Goal: Check status: Check status

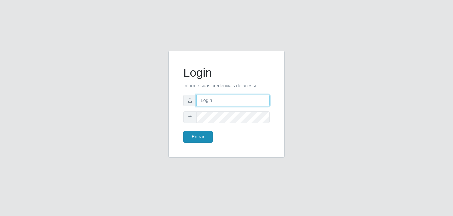
type input "[EMAIL_ADDRESS][DOMAIN_NAME]"
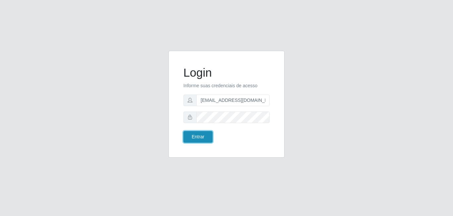
click at [198, 134] on button "Entrar" at bounding box center [198, 137] width 29 height 12
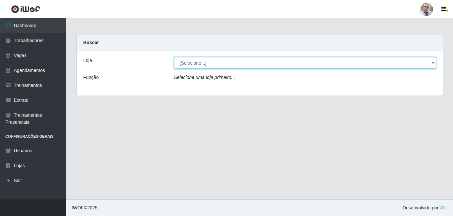
click at [227, 60] on select "[Selecione...] Mar Vermelho - Loja 04" at bounding box center [305, 63] width 263 height 12
select select "251"
click at [174, 57] on select "[Selecione...] Mar Vermelho - Loja 04" at bounding box center [305, 63] width 263 height 12
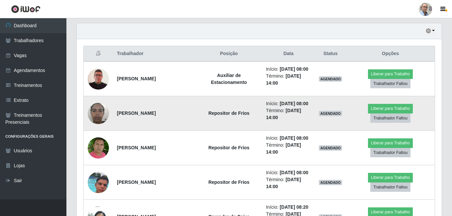
scroll to position [266, 0]
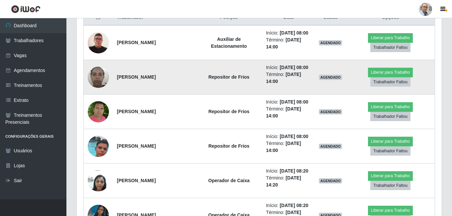
click at [105, 91] on img at bounding box center [98, 77] width 21 height 28
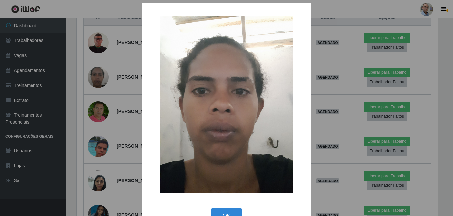
click at [111, 87] on div "× OK Cancel" at bounding box center [226, 108] width 453 height 216
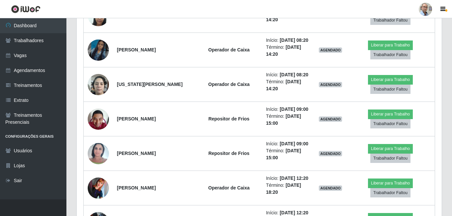
scroll to position [431, 0]
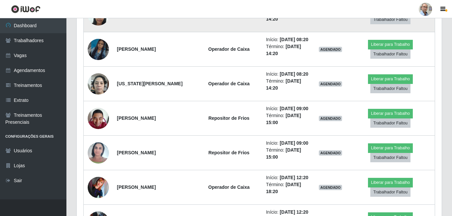
click at [98, 29] on img at bounding box center [98, 15] width 21 height 28
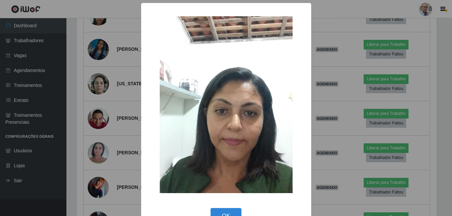
scroll to position [138, 361]
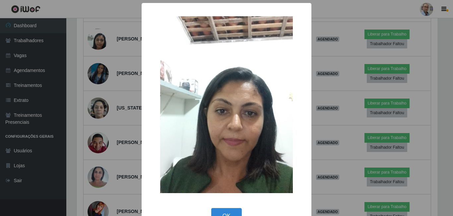
click at [130, 54] on div "× OK Cancel" at bounding box center [226, 108] width 453 height 216
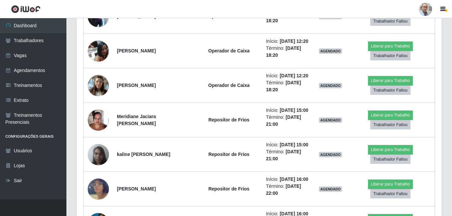
scroll to position [606, 0]
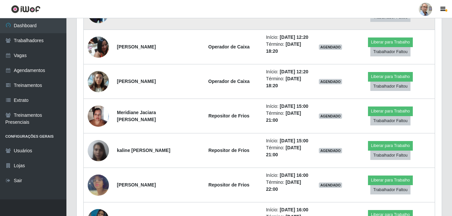
click at [95, 23] on img at bounding box center [98, 12] width 21 height 21
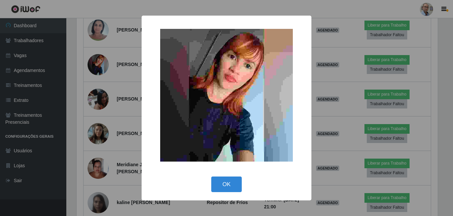
click at [117, 68] on div "× OK Cancel" at bounding box center [226, 108] width 453 height 216
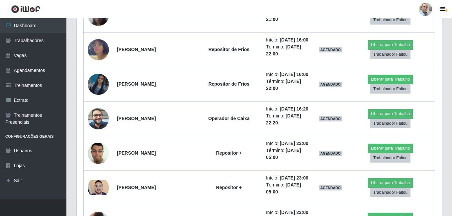
scroll to position [753, 0]
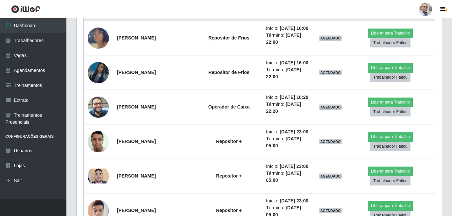
click at [102, 18] on img at bounding box center [98, 3] width 21 height 28
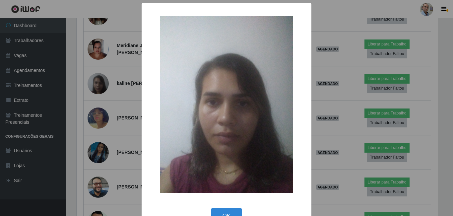
click at [122, 93] on div "× OK Cancel" at bounding box center [226, 108] width 453 height 216
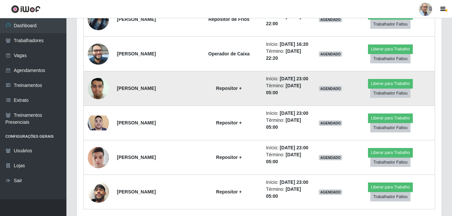
scroll to position [0, 0]
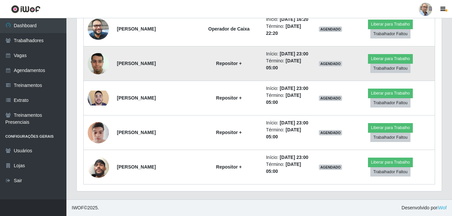
click at [99, 78] on img at bounding box center [98, 63] width 21 height 28
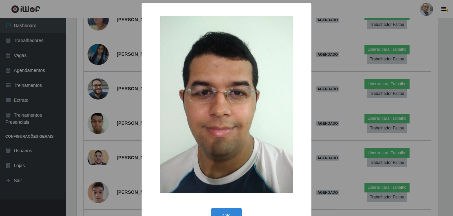
click at [134, 120] on div "× OK Cancel" at bounding box center [226, 108] width 453 height 216
